Goal: Communication & Community: Participate in discussion

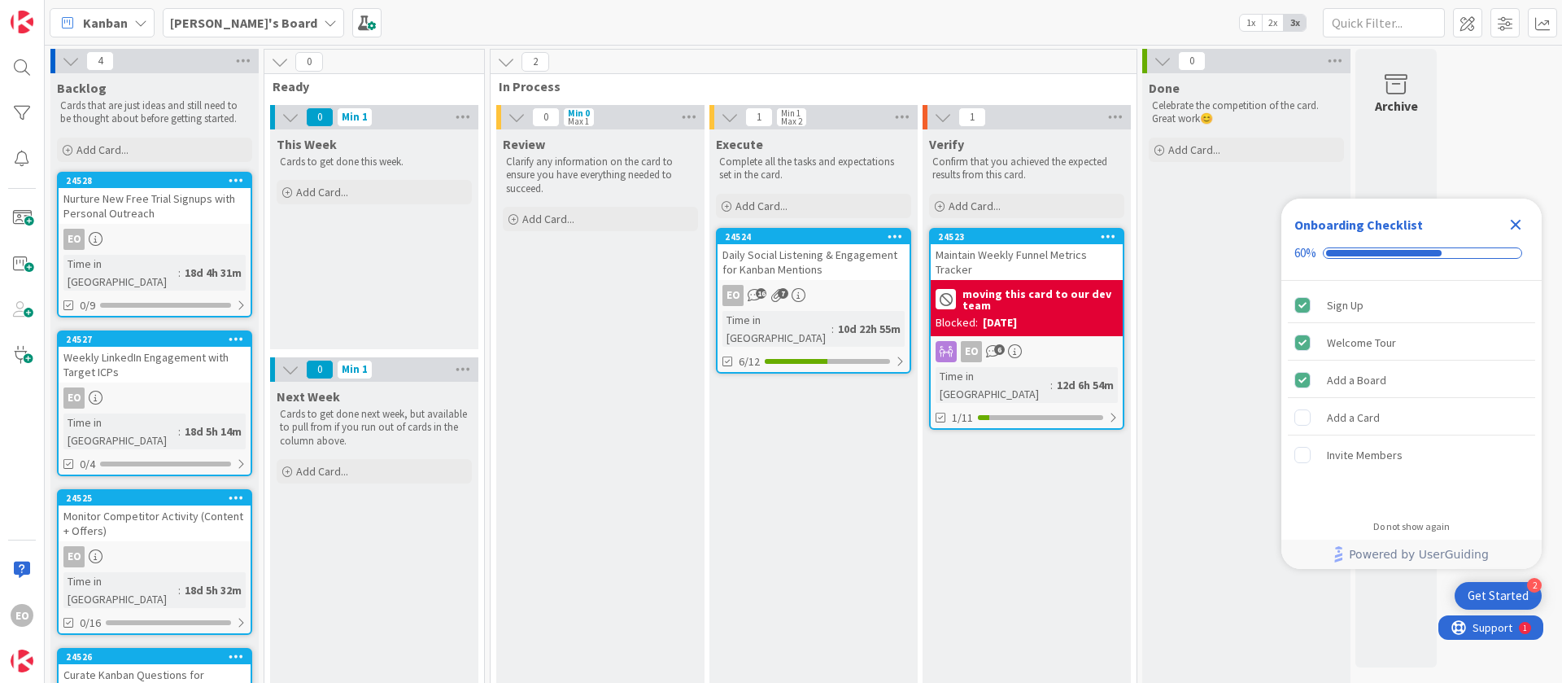
click at [863, 295] on div "EO 16 7" at bounding box center [814, 295] width 192 height 21
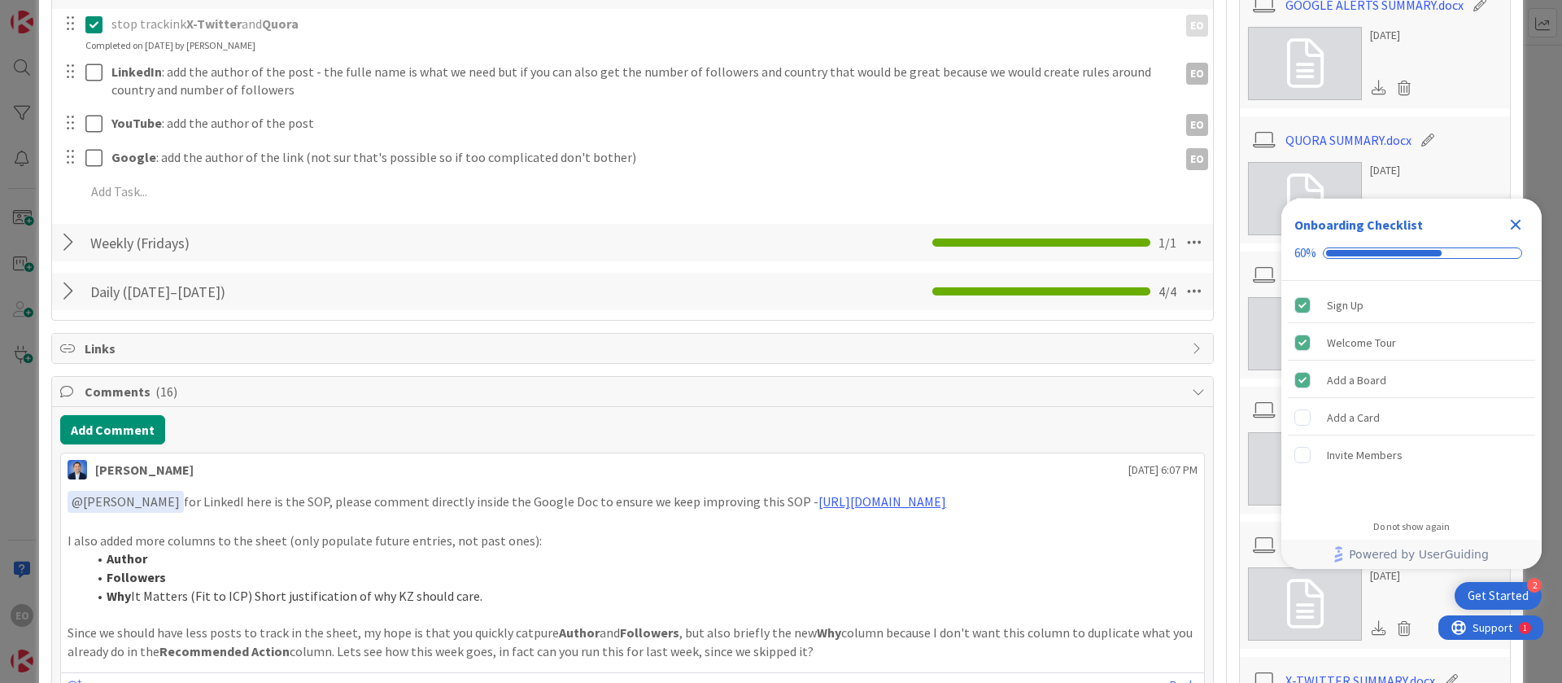
scroll to position [610, 0]
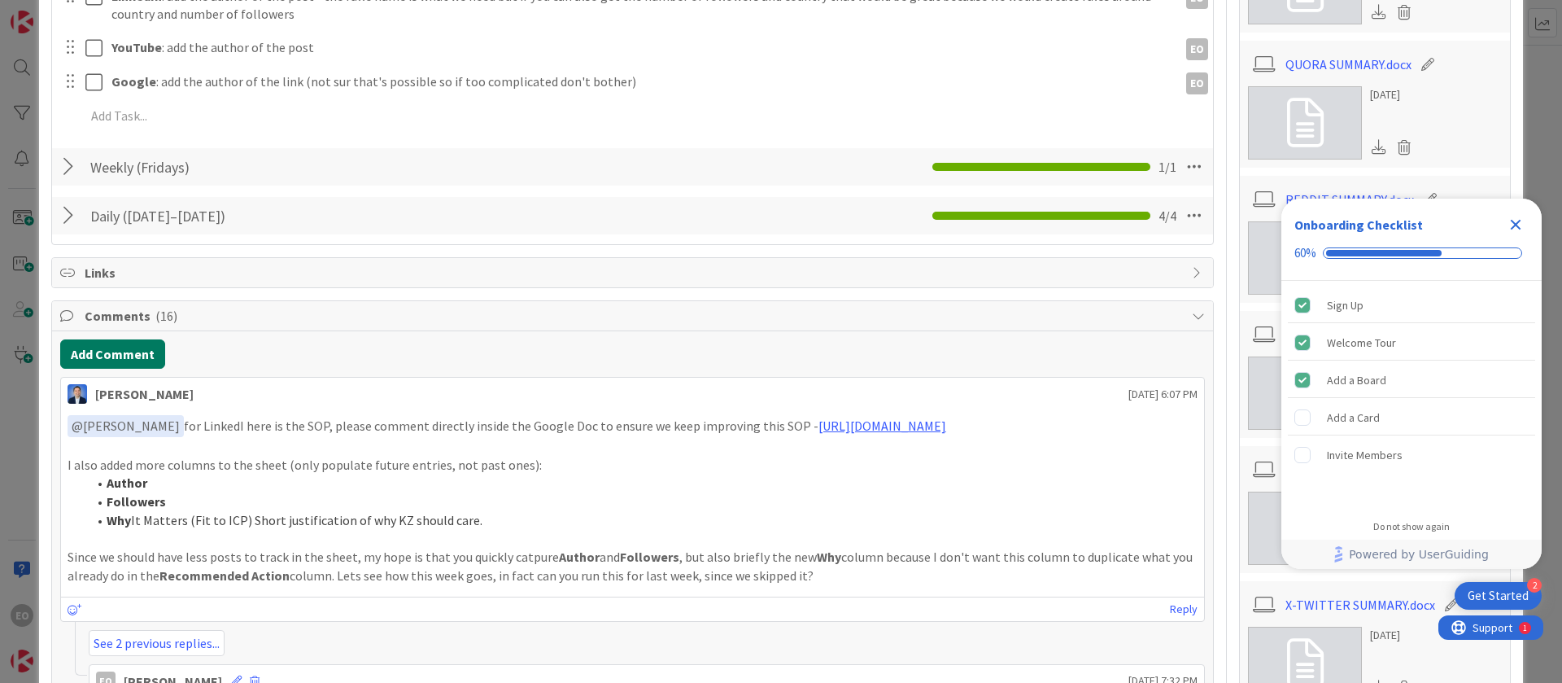
click at [113, 349] on button "Add Comment" at bounding box center [112, 353] width 105 height 29
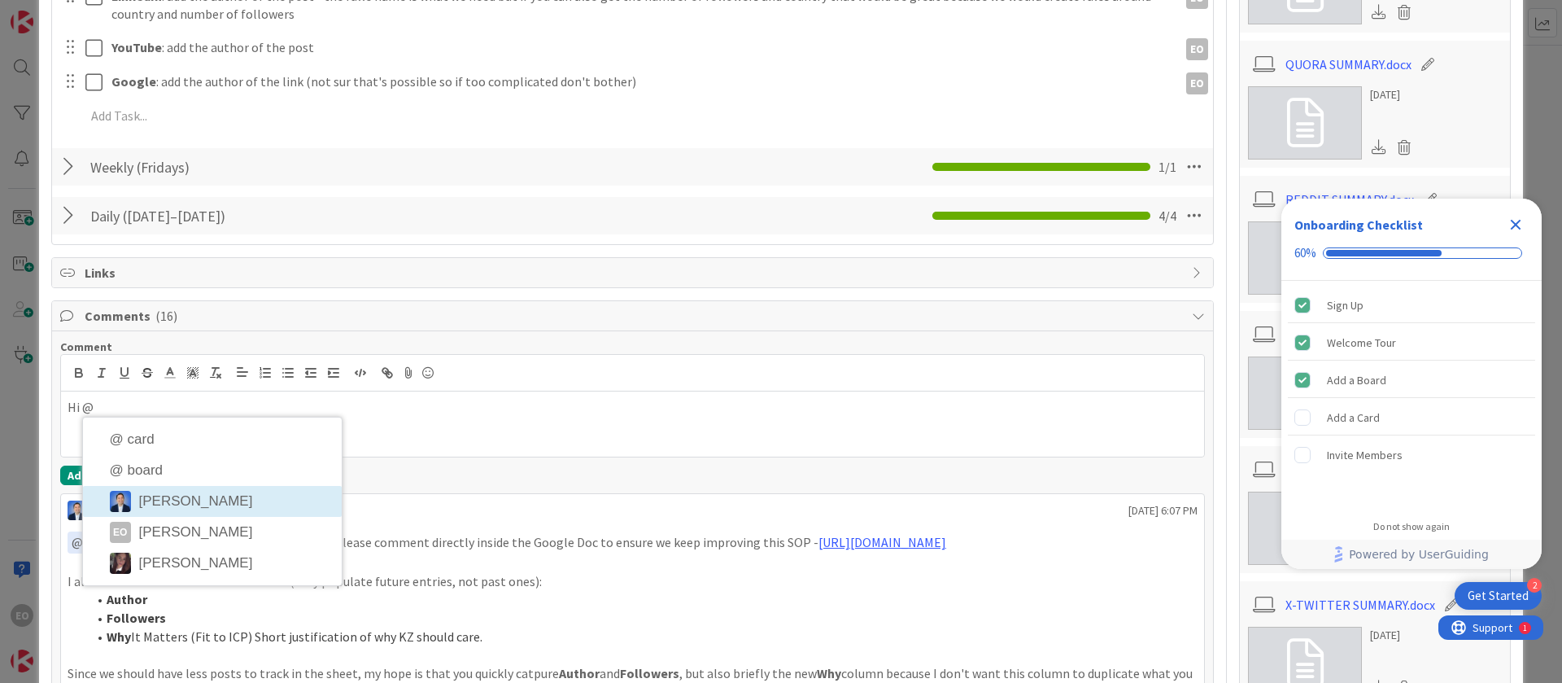
click at [194, 500] on li "[PERSON_NAME]" at bounding box center [212, 501] width 259 height 31
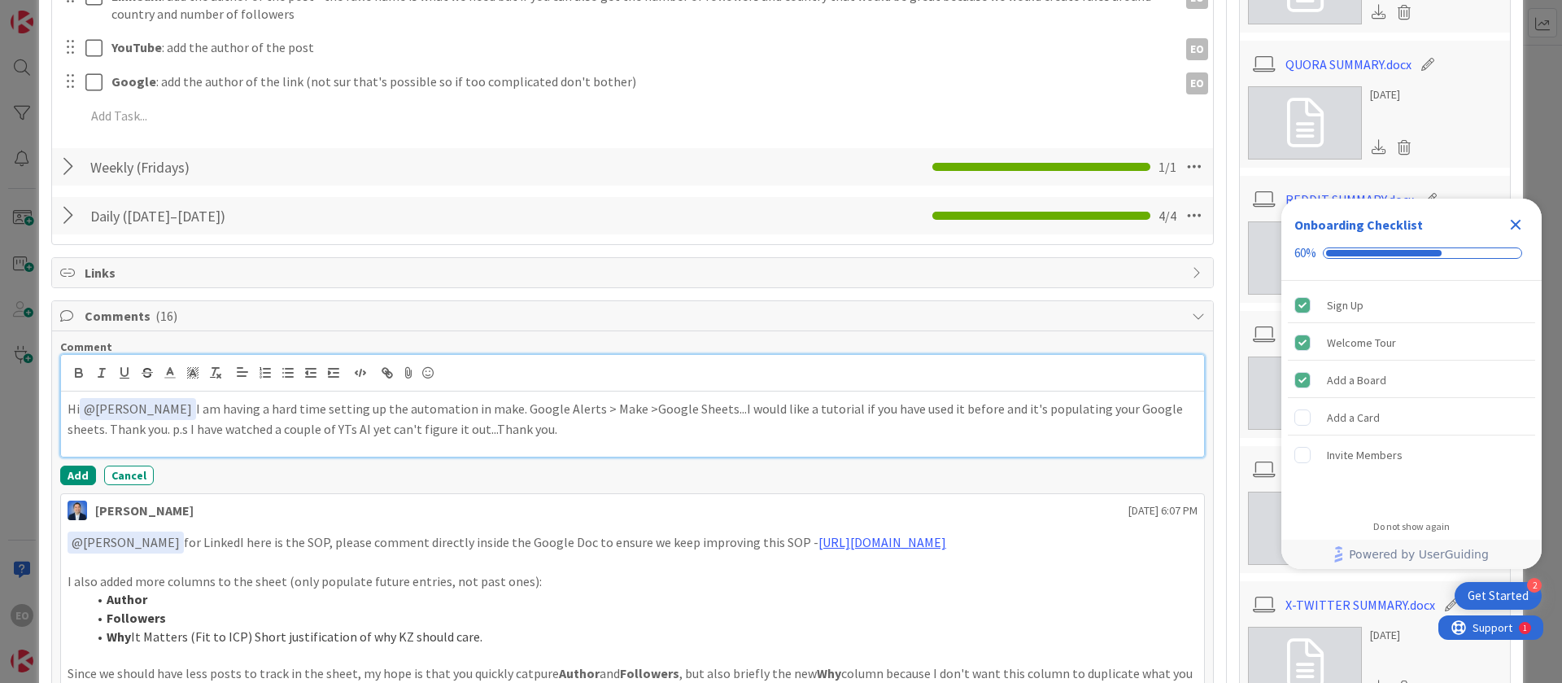
click at [529, 408] on p "Hi ﻿ @ [PERSON_NAME] ﻿ I am having a hard time setting up the automation in mak…" at bounding box center [633, 418] width 1130 height 40
click at [732, 407] on p "Hi ﻿ @ [PERSON_NAME] ﻿ I am having a hard time setting up the automation in mak…" at bounding box center [633, 418] width 1130 height 40
click at [69, 476] on button "Add" at bounding box center [78, 475] width 36 height 20
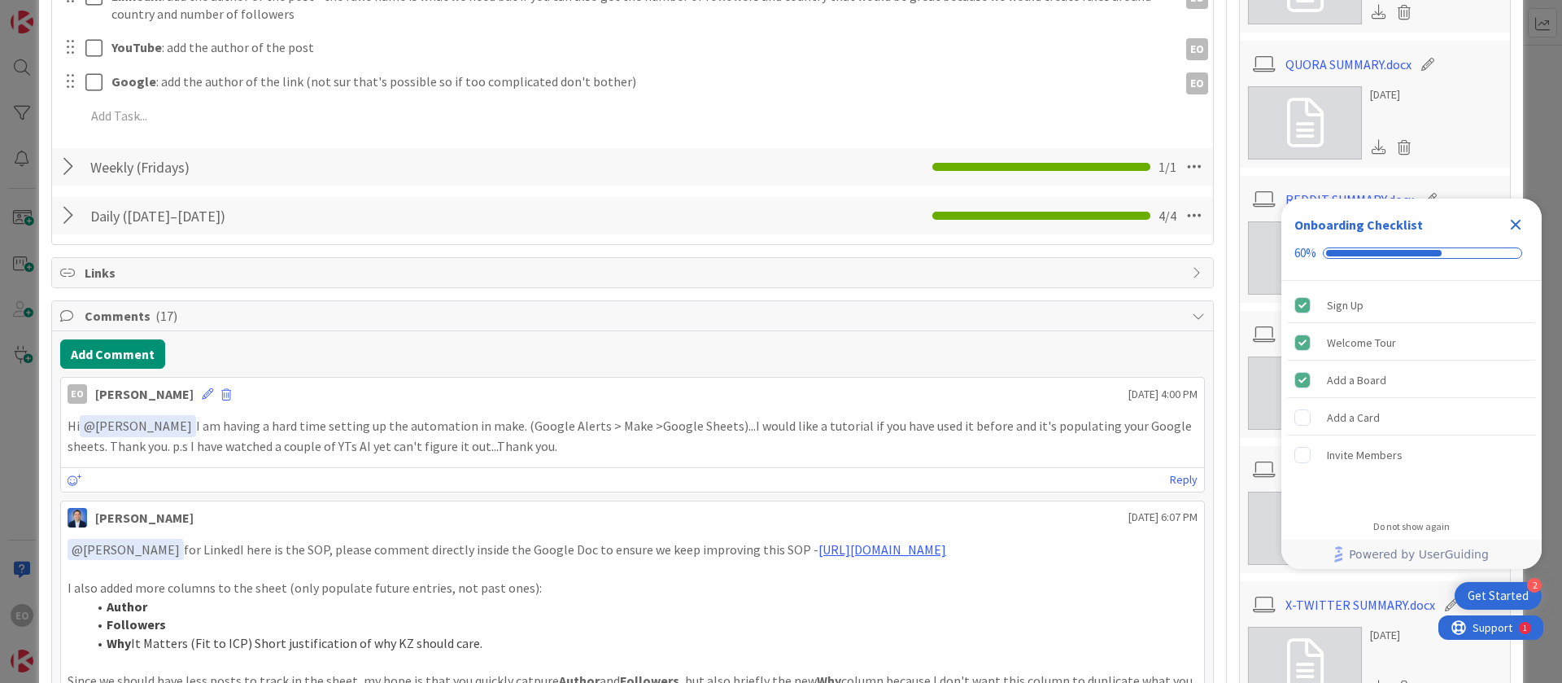
scroll to position [366, 0]
